Goal: Book appointment/travel/reservation

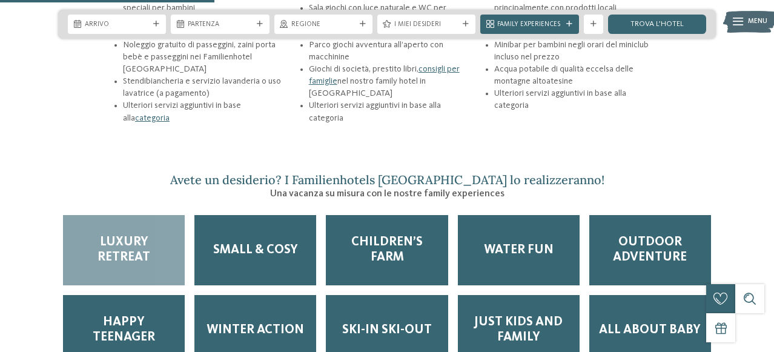
scroll to position [1538, 0]
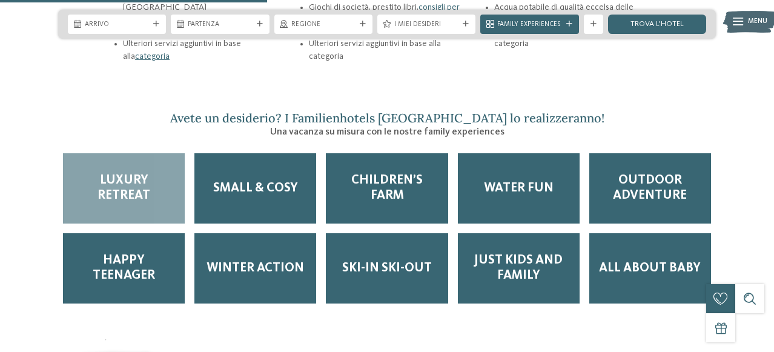
click at [145, 173] on span "Luxury Retreat" at bounding box center [124, 188] width 102 height 30
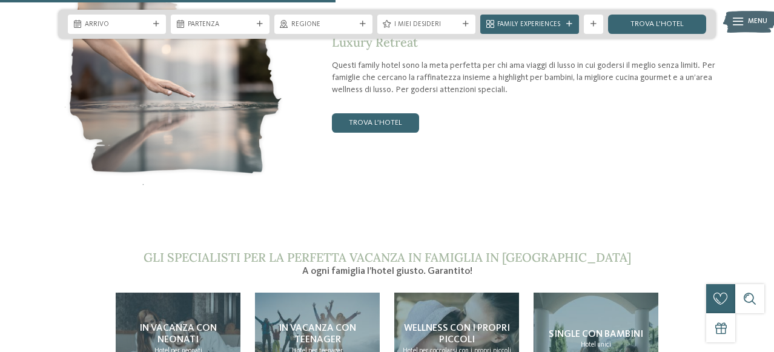
scroll to position [1876, 0]
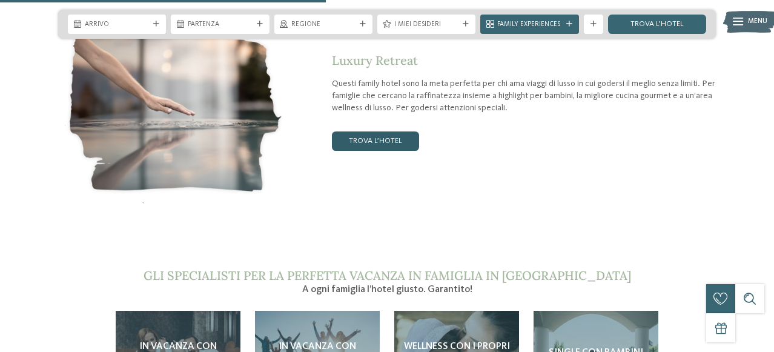
click at [372, 131] on link "trova l’hotel" at bounding box center [375, 140] width 87 height 19
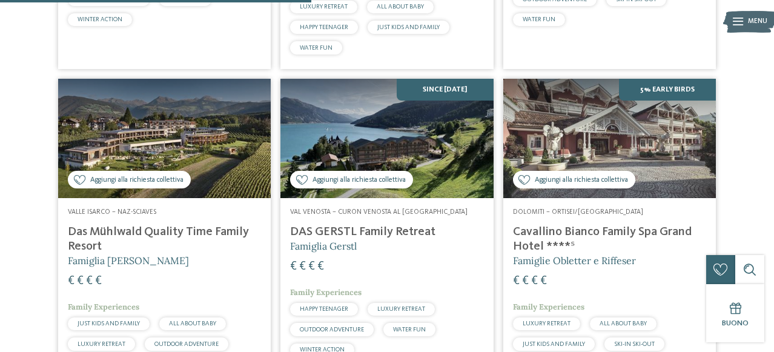
scroll to position [625, 0]
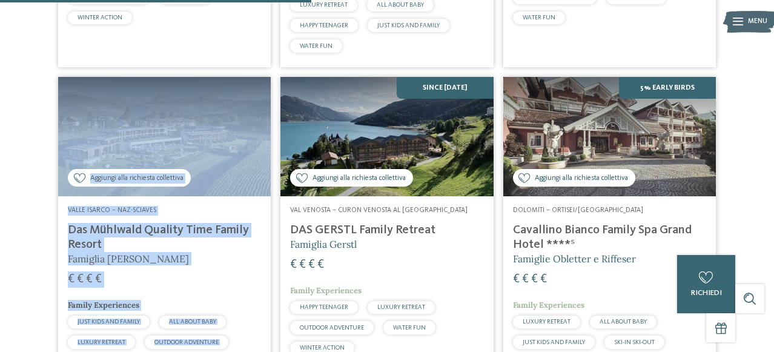
click at [36, 262] on div "8 / 27 Aggiungi alla richiesta collettiva Aggiunto alla richiesta collettiva NO…" at bounding box center [387, 218] width 774 height 973
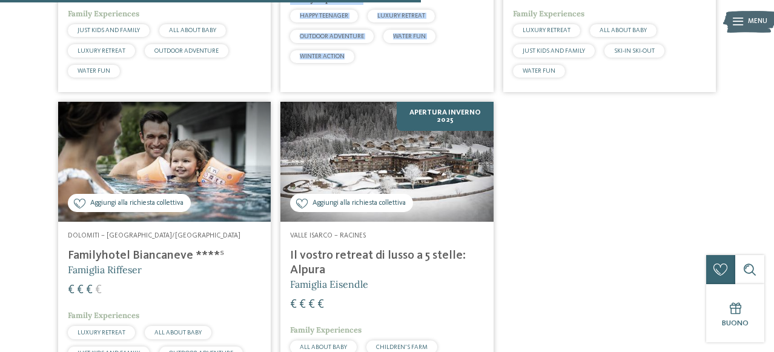
scroll to position [941, 0]
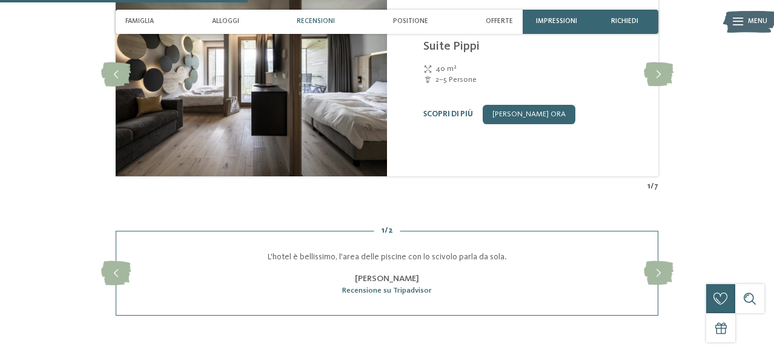
scroll to position [1023, 0]
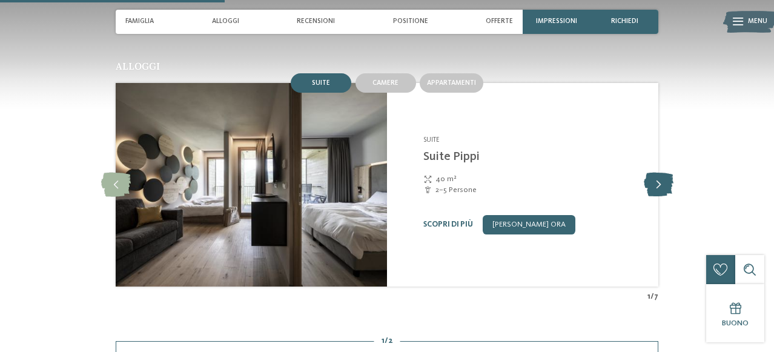
click at [654, 189] on icon at bounding box center [659, 185] width 30 height 24
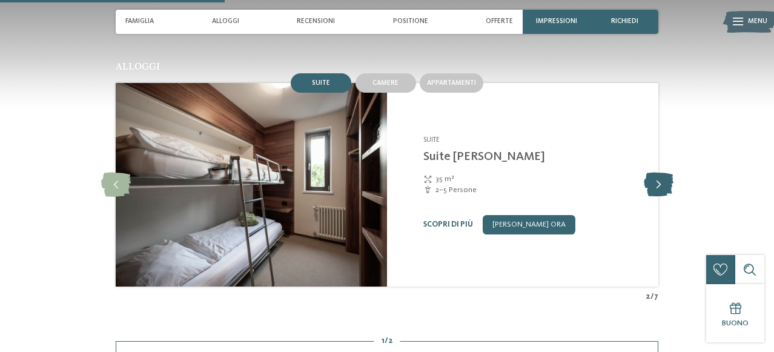
click at [654, 189] on icon at bounding box center [659, 185] width 30 height 24
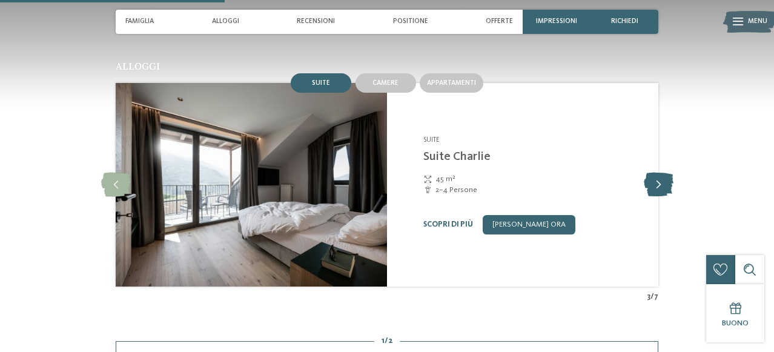
click at [654, 189] on icon at bounding box center [659, 185] width 30 height 24
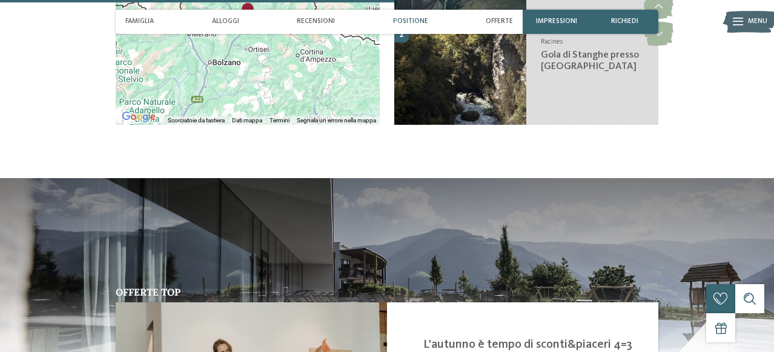
scroll to position [1719, 0]
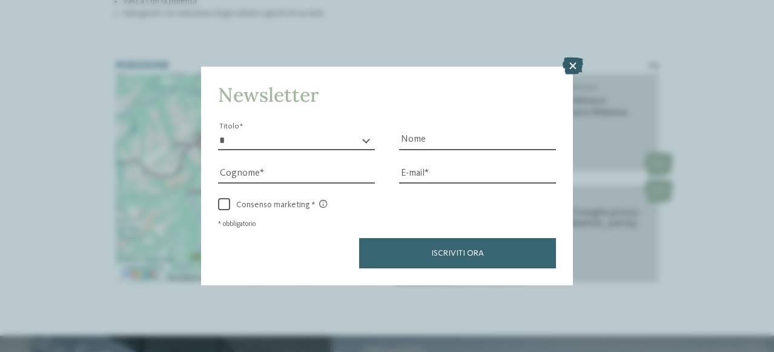
click at [571, 62] on icon at bounding box center [573, 66] width 21 height 17
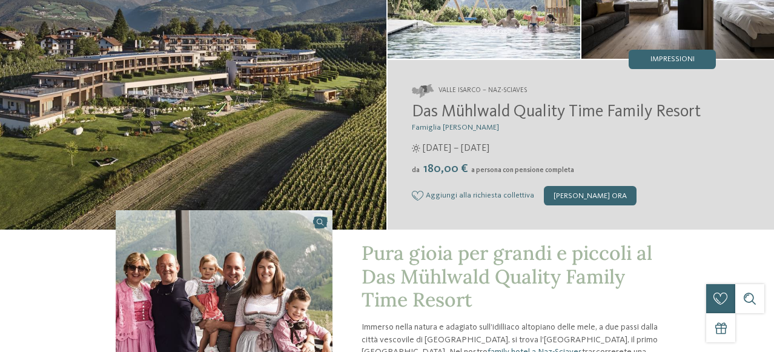
scroll to position [0, 0]
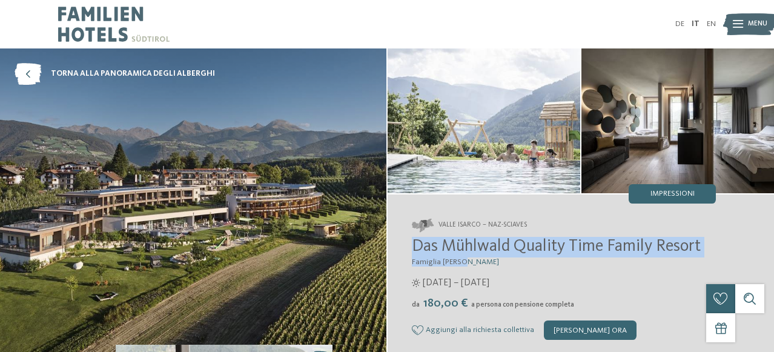
drag, startPoint x: 413, startPoint y: 244, endPoint x: 484, endPoint y: 259, distance: 73.1
click at [484, 259] on div "Das Mühlwald Quality Time Family Resort Famiglia Tauber 12/04/2025 – 30/11/2025…" at bounding box center [564, 288] width 304 height 103
copy div "Das Mühlwald Quality Time Family Resort Famiglia Tauber"
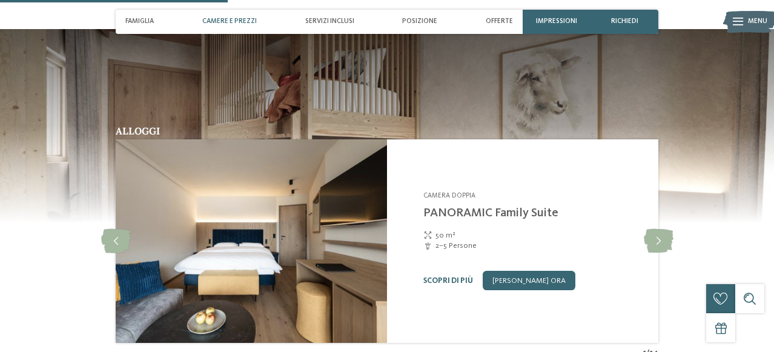
scroll to position [1005, 0]
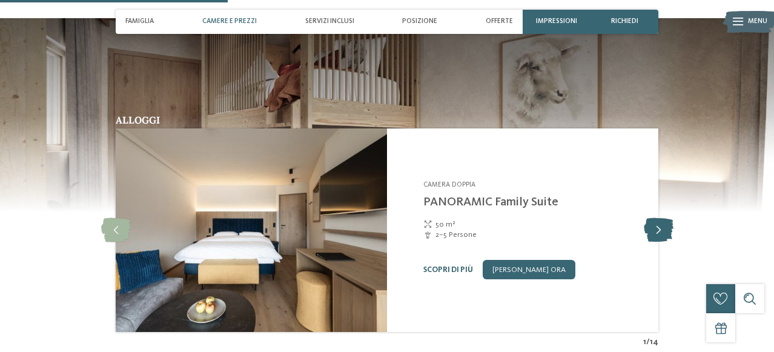
click at [652, 218] on icon at bounding box center [659, 230] width 30 height 24
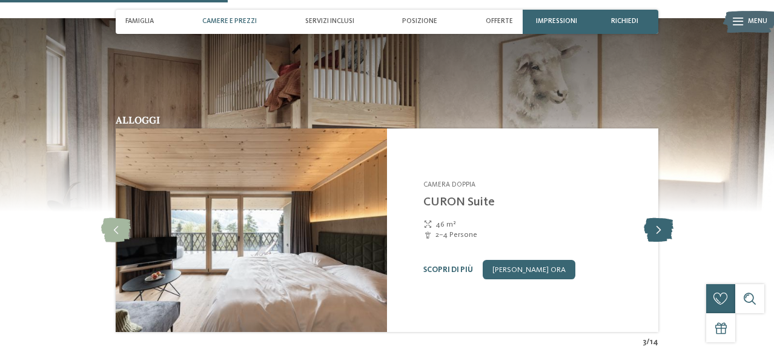
click at [652, 218] on icon at bounding box center [659, 230] width 30 height 24
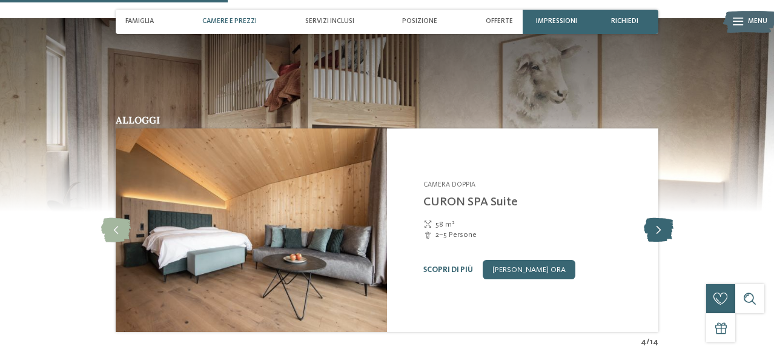
click at [652, 218] on icon at bounding box center [659, 230] width 30 height 24
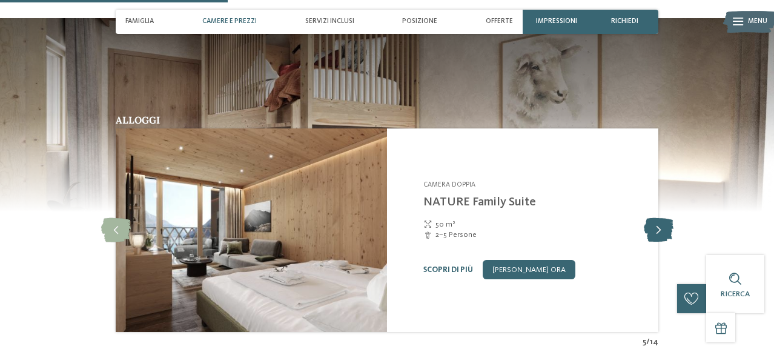
click at [652, 218] on icon at bounding box center [659, 230] width 30 height 24
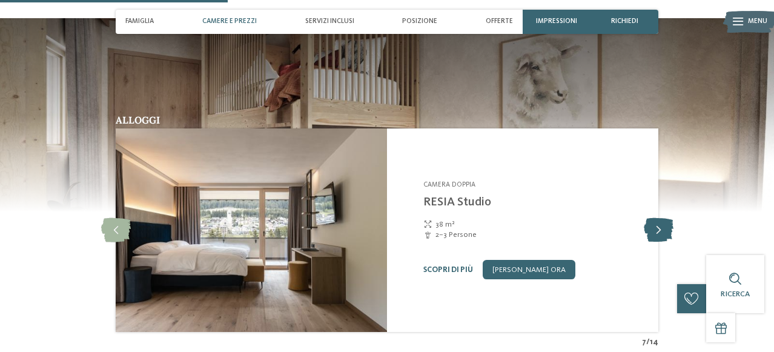
click at [652, 218] on icon at bounding box center [659, 230] width 30 height 24
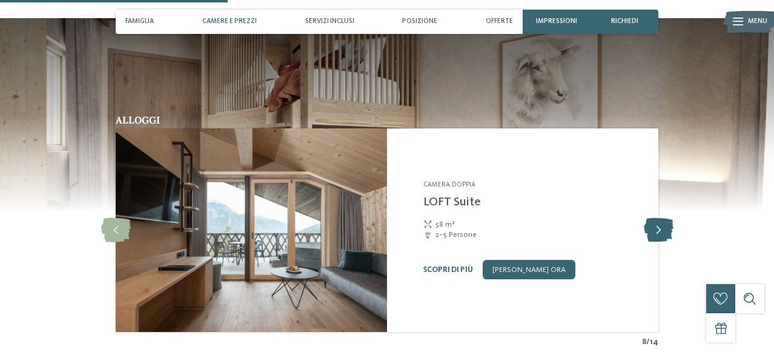
click at [652, 218] on icon at bounding box center [659, 230] width 30 height 24
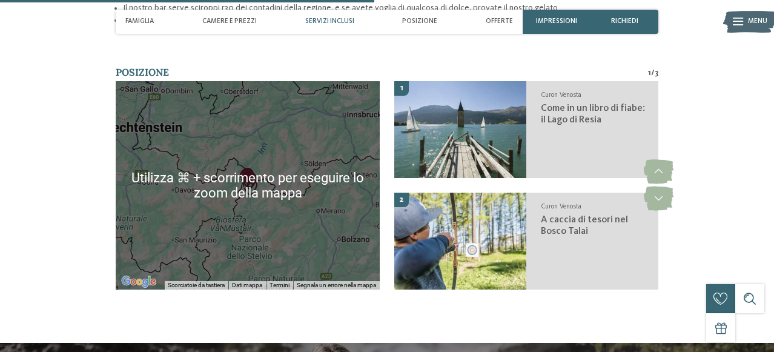
scroll to position [1654, 0]
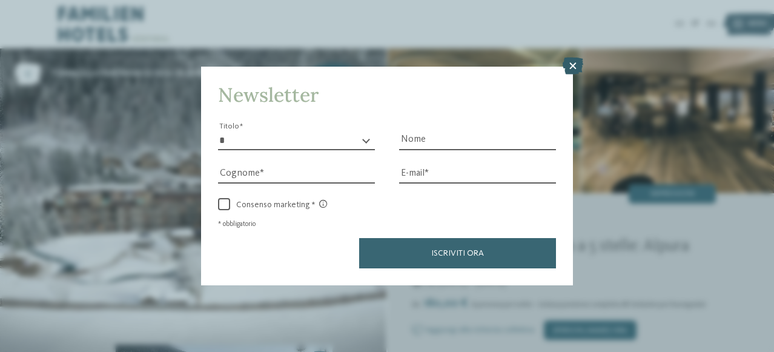
click at [583, 63] on icon at bounding box center [573, 66] width 21 height 17
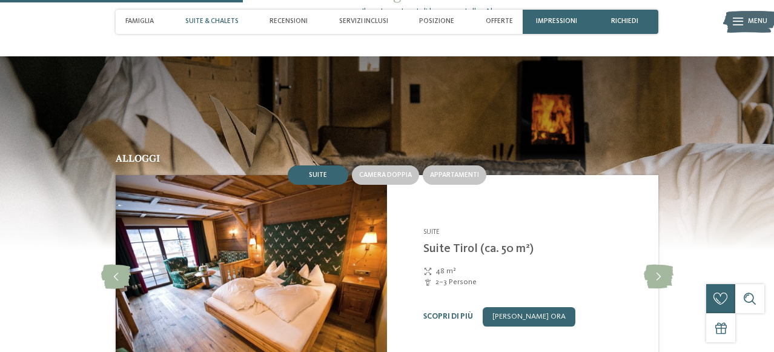
scroll to position [1009, 0]
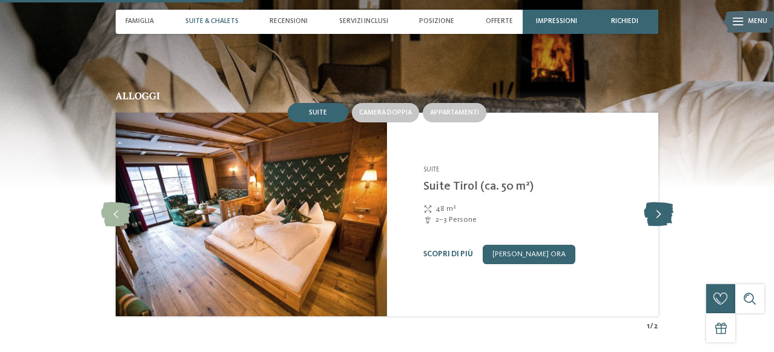
click at [652, 205] on icon at bounding box center [659, 214] width 30 height 24
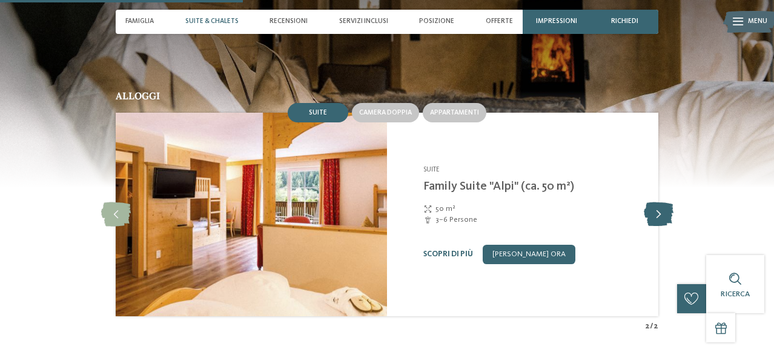
click at [652, 205] on icon at bounding box center [659, 214] width 30 height 24
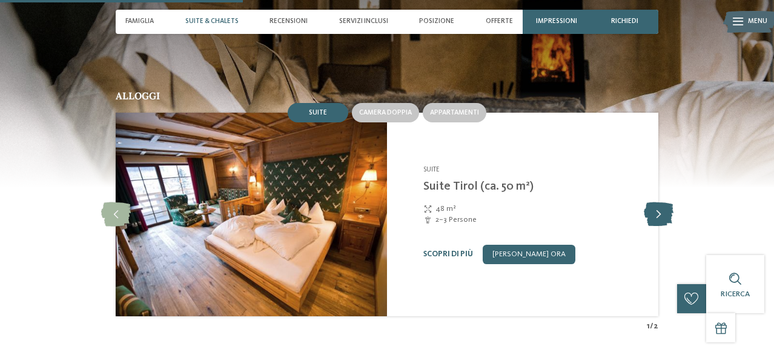
click at [652, 205] on icon at bounding box center [659, 214] width 30 height 24
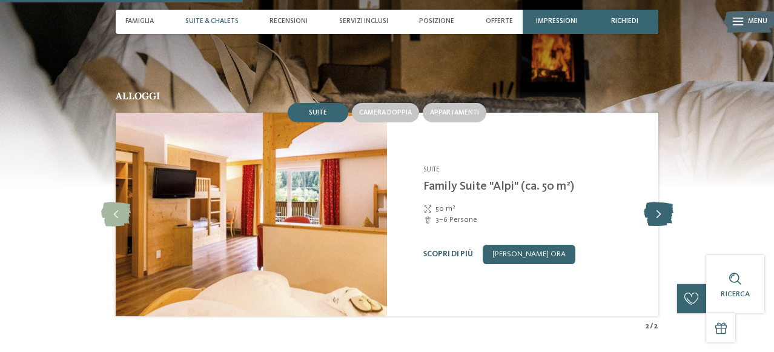
click at [652, 205] on icon at bounding box center [659, 214] width 30 height 24
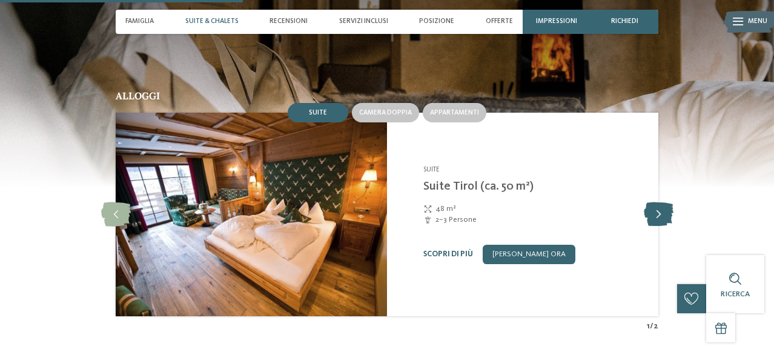
click at [652, 205] on icon at bounding box center [659, 214] width 30 height 24
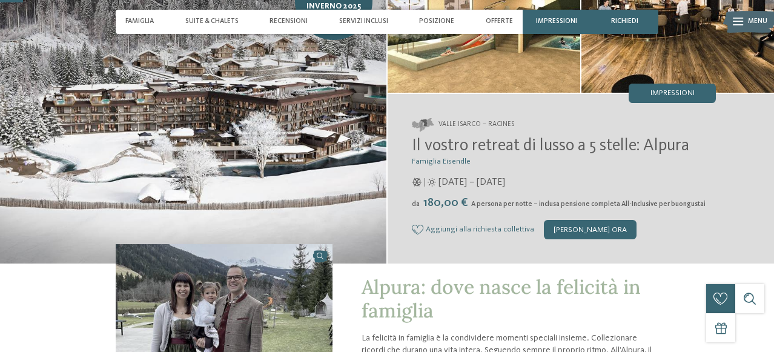
scroll to position [105, 0]
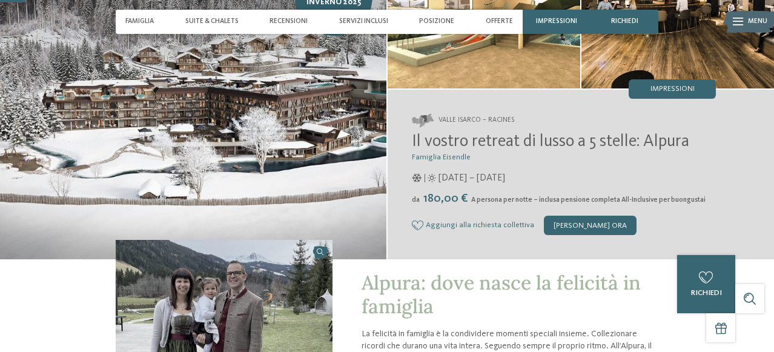
drag, startPoint x: 593, startPoint y: 141, endPoint x: 698, endPoint y: 139, distance: 104.8
click at [698, 139] on h2 "Il vostro retreat di lusso a 5 stelle: Alpura" at bounding box center [564, 142] width 304 height 21
copy span "5 stelle: Alpura"
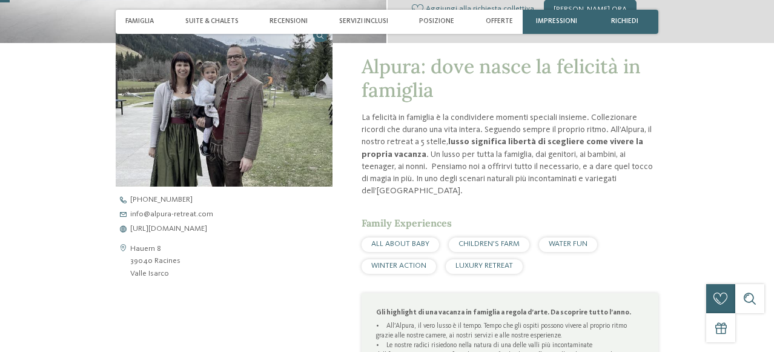
scroll to position [443, 0]
